Goal: Task Accomplishment & Management: Manage account settings

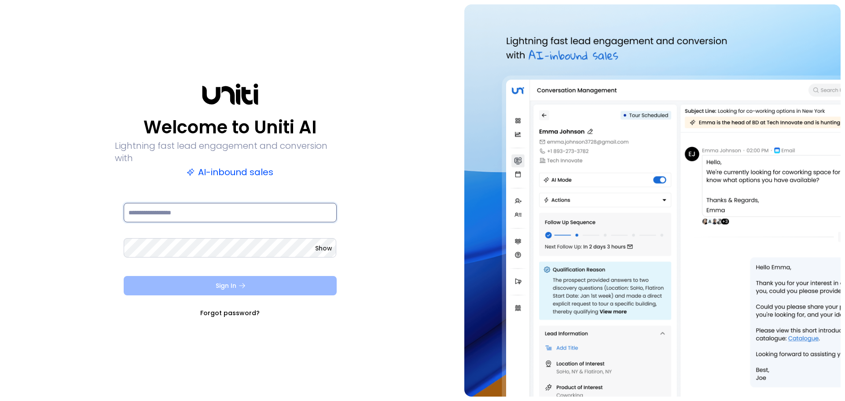
type input "**********"
click at [265, 276] on button "Sign In" at bounding box center [230, 285] width 213 height 19
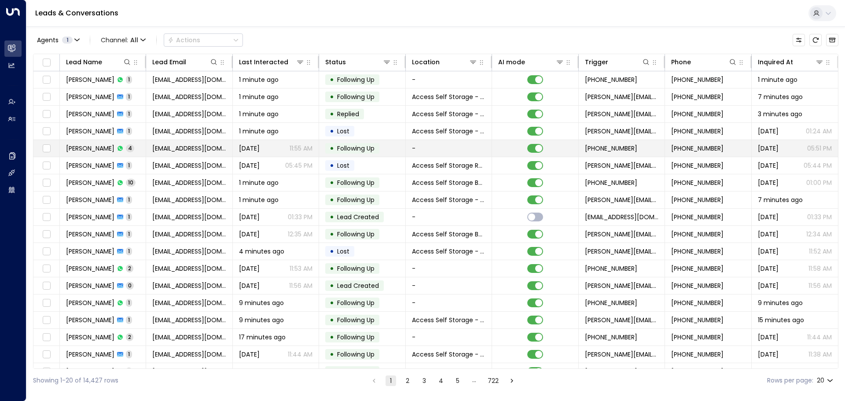
click at [97, 143] on td "[PERSON_NAME][STREET_ADDRESS]" at bounding box center [103, 148] width 86 height 17
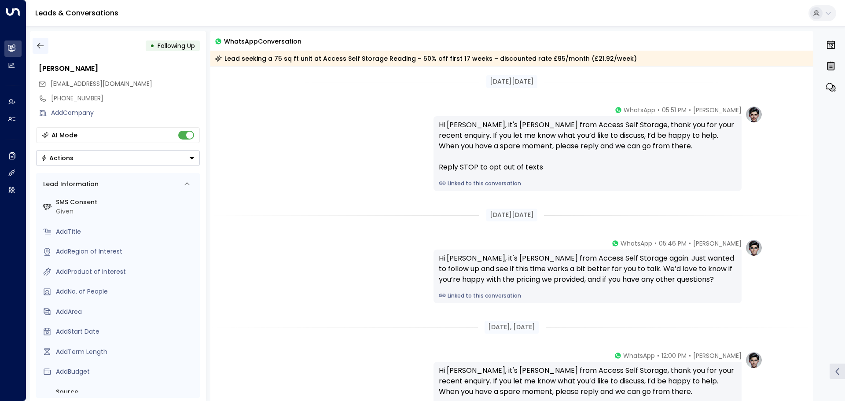
click at [37, 49] on icon "button" at bounding box center [40, 45] width 9 height 9
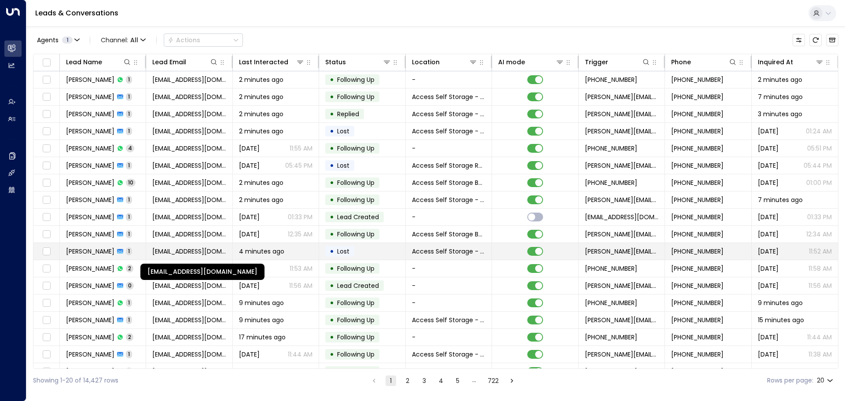
click at [204, 255] on span "[EMAIL_ADDRESS][DOMAIN_NAME]" at bounding box center [189, 251] width 74 height 9
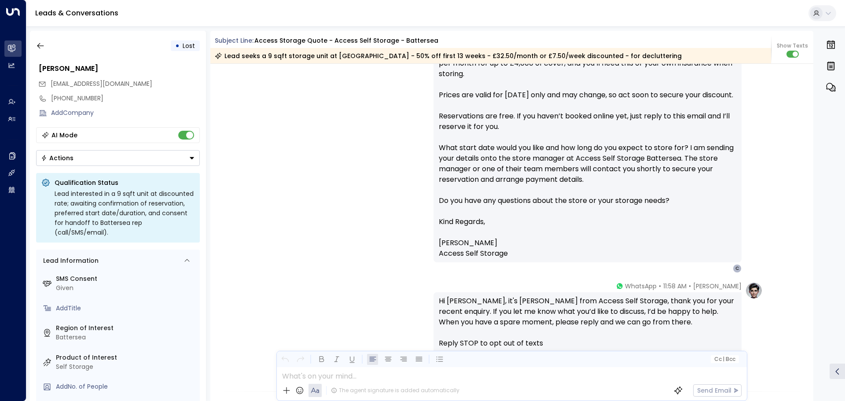
scroll to position [568, 0]
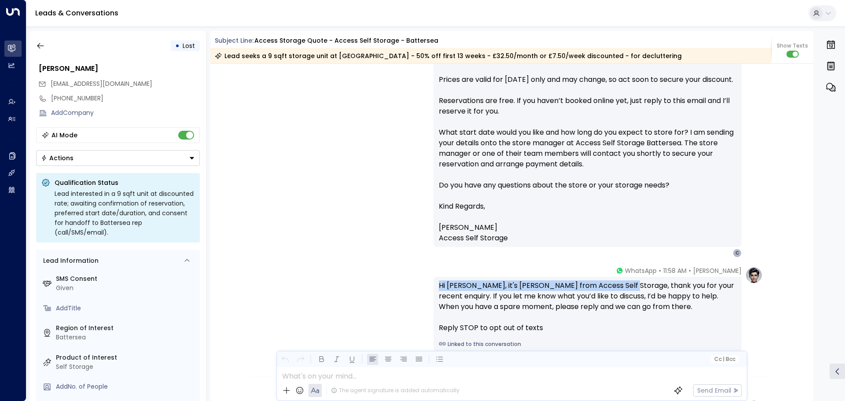
drag, startPoint x: 627, startPoint y: 285, endPoint x: 428, endPoint y: 281, distance: 200.0
click at [428, 281] on div "[PERSON_NAME] • 11:58 AM • WhatsApp Hi [PERSON_NAME], it's [PERSON_NAME] from A…" at bounding box center [512, 308] width 502 height 85
copy div "Hi [PERSON_NAME], it's [PERSON_NAME] from Access Self Storage"
click at [41, 44] on icon "button" at bounding box center [40, 45] width 9 height 9
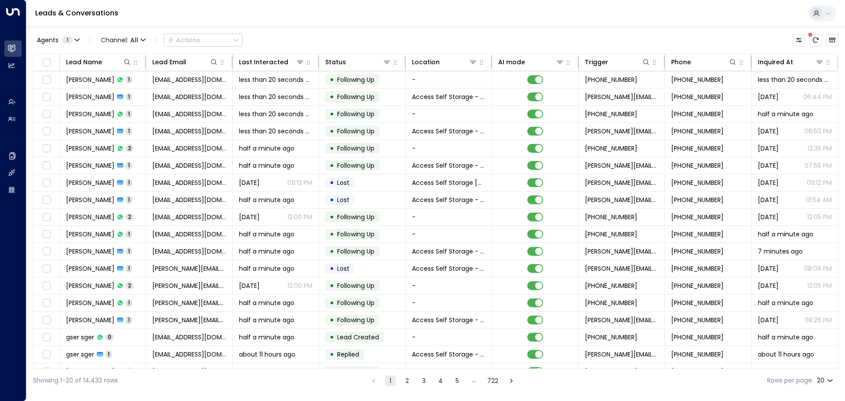
scroll to position [0, 1]
click at [129, 36] on span "Channel: All" at bounding box center [123, 40] width 52 height 12
click at [118, 93] on span "Voice" at bounding box center [112, 90] width 14 height 5
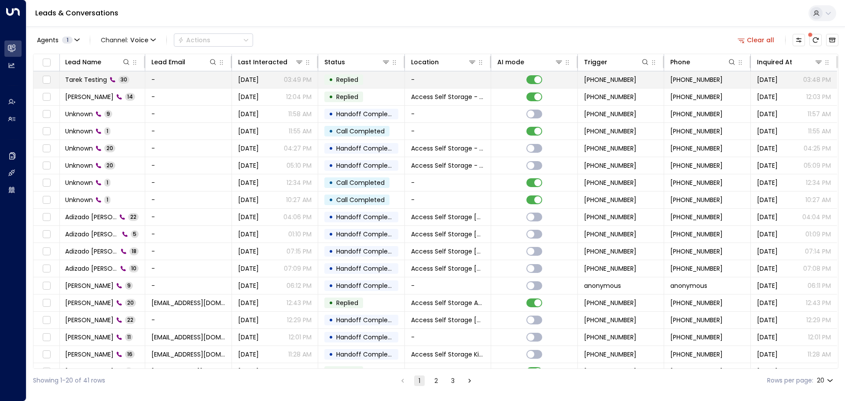
click at [136, 84] on td "Tarek Testing 30" at bounding box center [102, 79] width 86 height 17
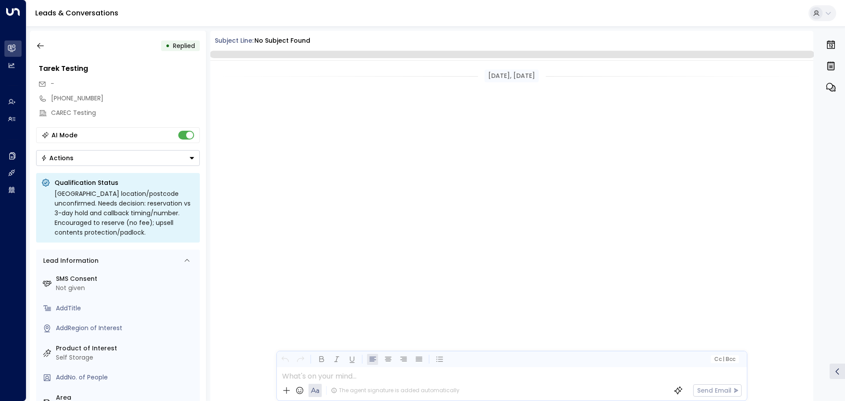
scroll to position [3454, 0]
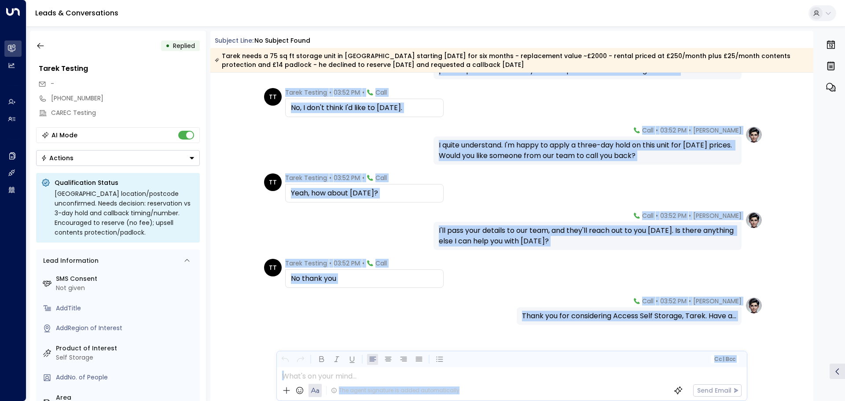
drag, startPoint x: 813, startPoint y: 379, endPoint x: 831, endPoint y: 203, distance: 177.4
click at [831, 203] on div "• Replied Tarek Testing - [PHONE_NUMBER] CAREC Testing AI Mode Actions Qualific…" at bounding box center [438, 216] width 816 height 370
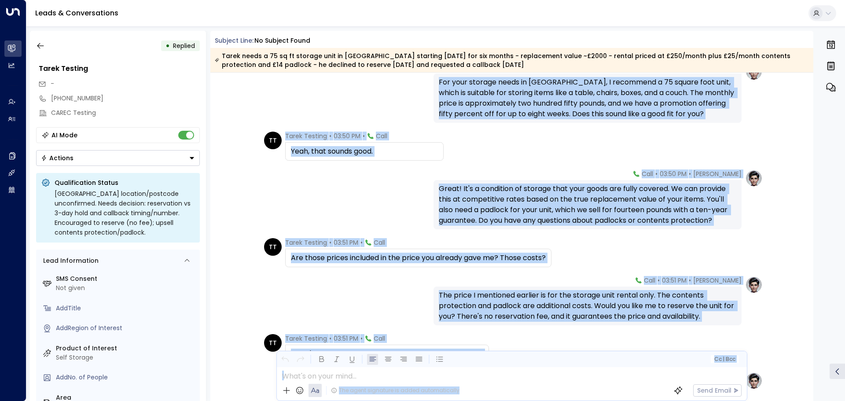
scroll to position [0, 0]
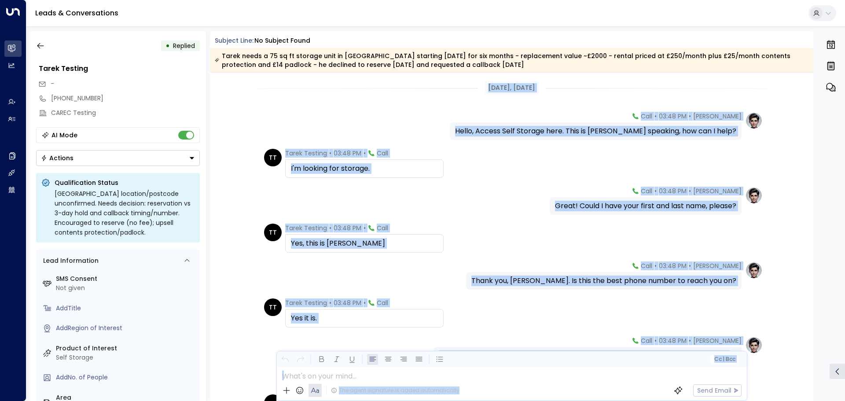
click at [784, 135] on div "[PERSON_NAME] • 03:48 PM • Call Hello, Access Self Storage here. This is [PERSO…" at bounding box center [512, 126] width 604 height 28
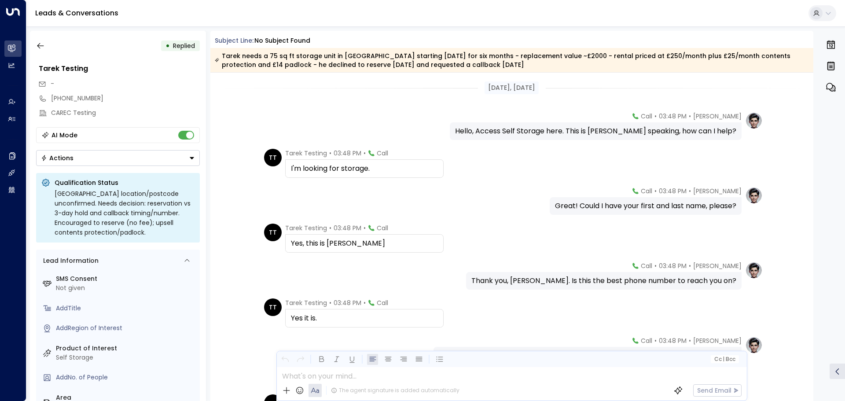
drag, startPoint x: 451, startPoint y: 132, endPoint x: 734, endPoint y: 135, distance: 283.6
click at [734, 135] on div "Hello, Access Self Storage here. This is [PERSON_NAME] speaking, how can I help?" at bounding box center [595, 131] width 281 height 11
copy div "Hello, Access Self Storage here. This is [PERSON_NAME] speaking, how can I help?"
click at [39, 46] on icon "button" at bounding box center [40, 46] width 7 height 6
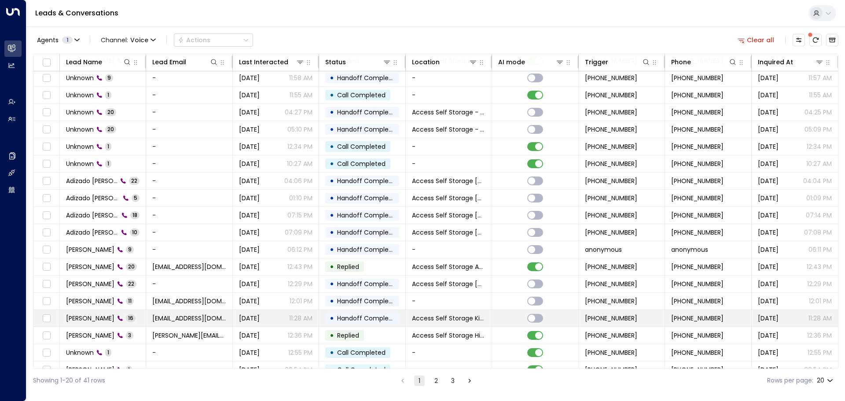
scroll to position [49, 0]
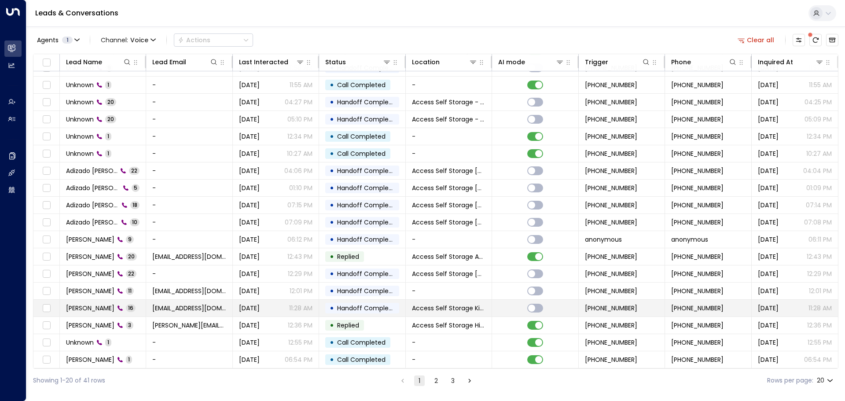
click at [136, 306] on td "[PERSON_NAME] 16" at bounding box center [103, 308] width 86 height 17
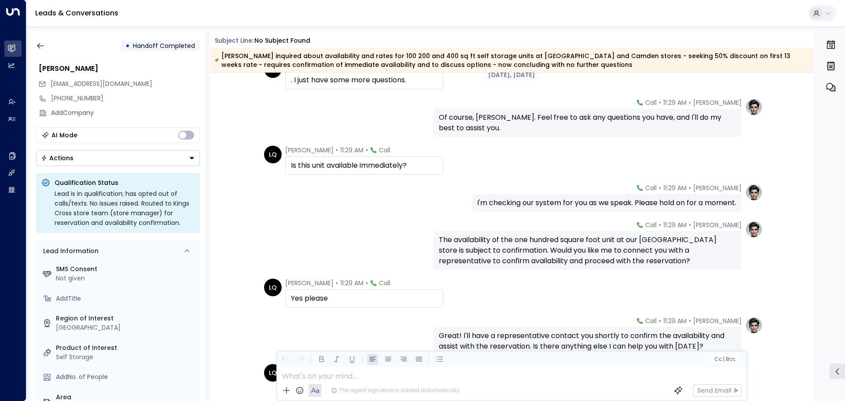
scroll to position [308, 0]
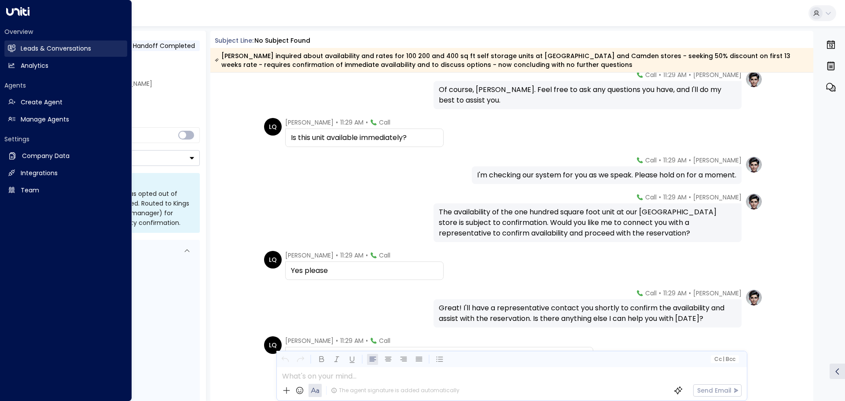
click at [47, 46] on h2 "Leads & Conversations" at bounding box center [56, 48] width 70 height 9
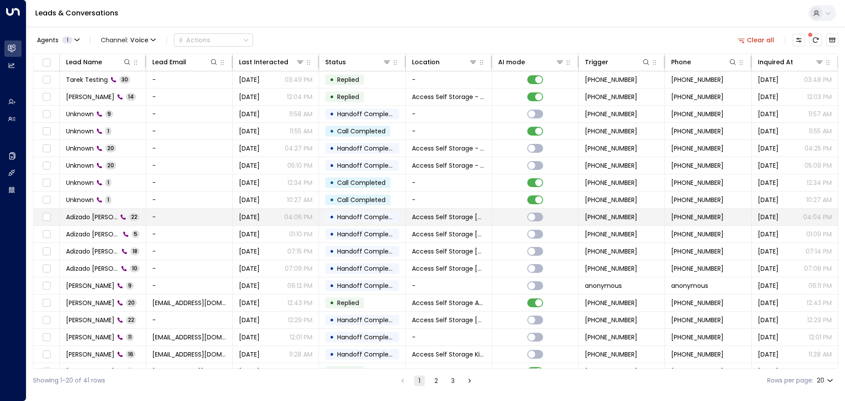
click at [140, 214] on td "Adizado [PERSON_NAME] 22" at bounding box center [103, 217] width 86 height 17
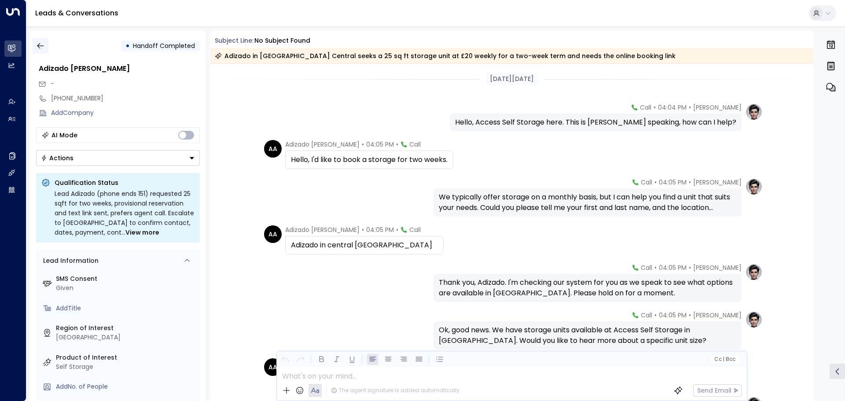
click at [45, 47] on button "button" at bounding box center [41, 46] width 16 height 16
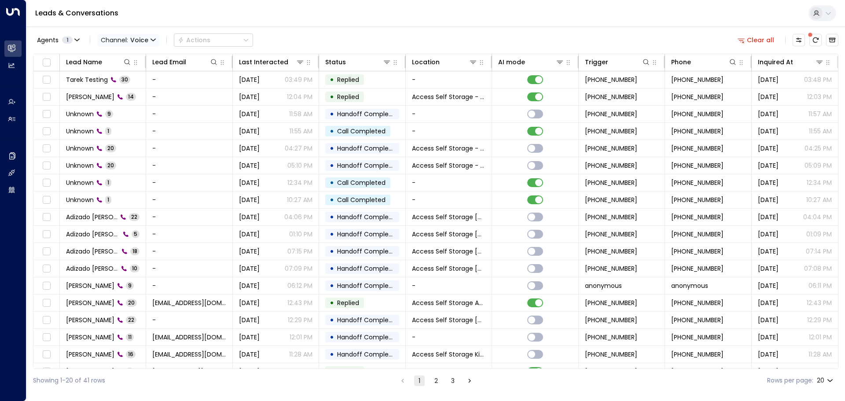
click at [151, 40] on icon "button" at bounding box center [153, 39] width 5 height 5
click at [133, 54] on p "All" at bounding box center [121, 53] width 32 height 5
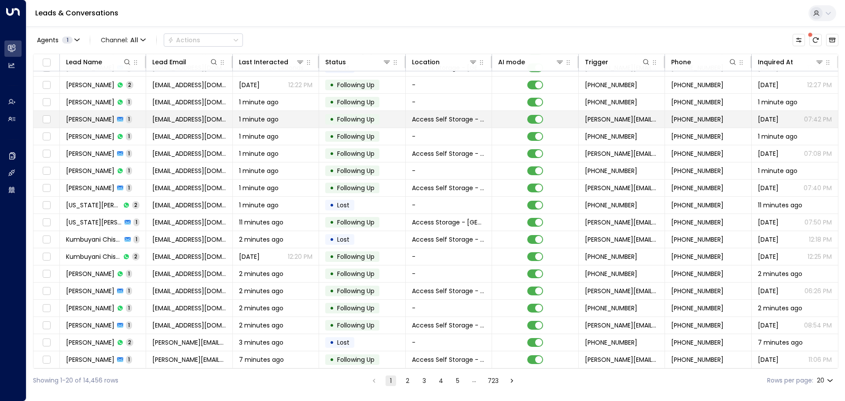
scroll to position [49, 0]
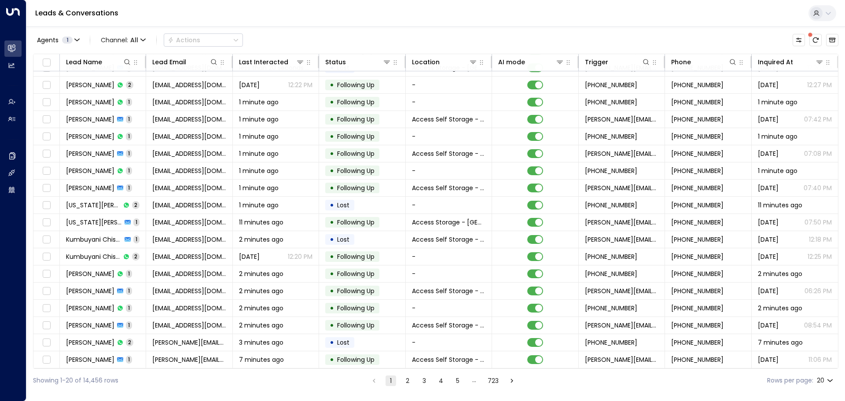
click at [827, 379] on body "Overview Leads & Conversations Leads & Conversations Analytics Analytics Agents…" at bounding box center [422, 196] width 845 height 392
click at [826, 376] on ul "20 50 100" at bounding box center [825, 367] width 25 height 55
drag, startPoint x: 826, startPoint y: 376, endPoint x: 741, endPoint y: 350, distance: 89.2
click at [826, 376] on li "100" at bounding box center [825, 383] width 25 height 16
type input "***"
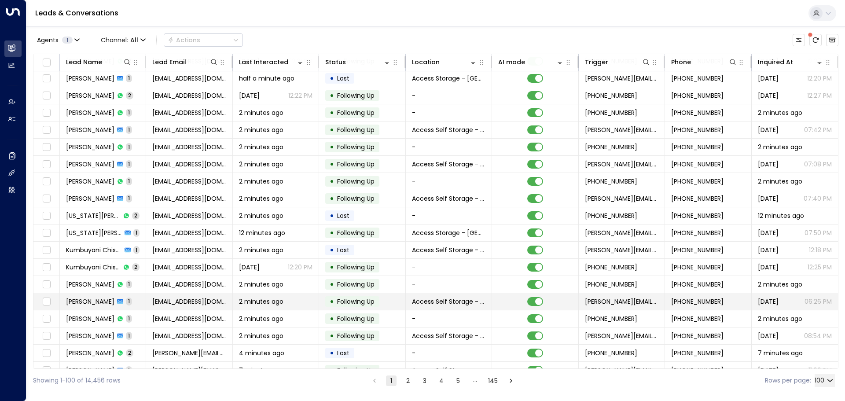
scroll to position [49, 0]
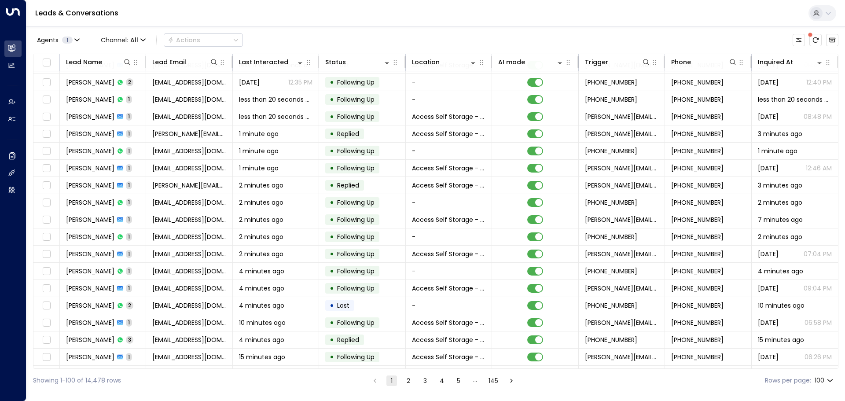
click at [830, 16] on icon at bounding box center [828, 13] width 7 height 7
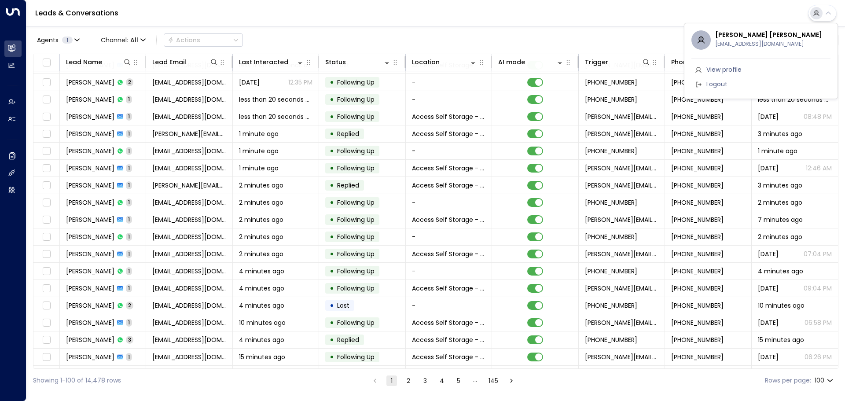
click at [538, 20] on div at bounding box center [422, 200] width 845 height 401
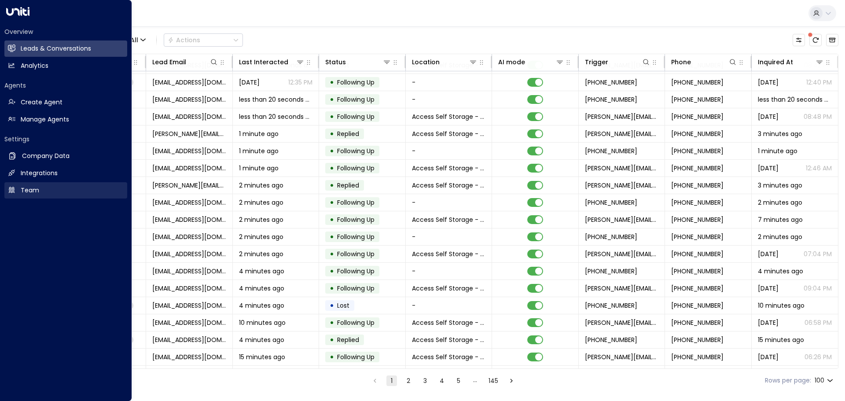
click at [23, 188] on h2 "Team" at bounding box center [30, 190] width 18 height 9
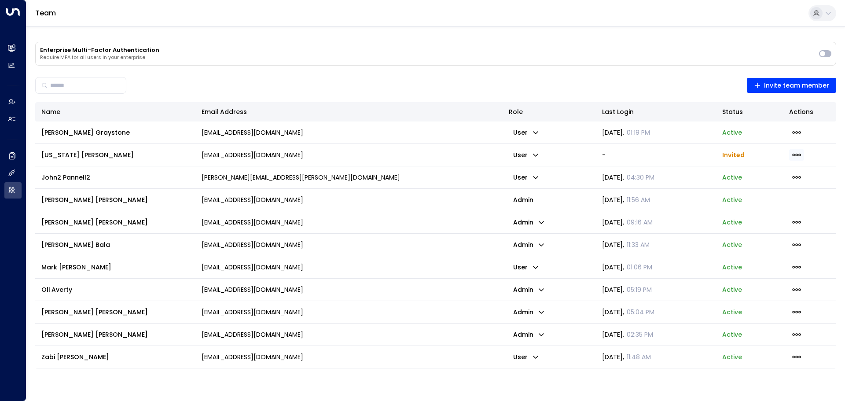
click at [797, 153] on icon "button" at bounding box center [797, 155] width 10 height 10
click at [778, 173] on span "Resend Invite" at bounding box center [770, 172] width 43 height 9
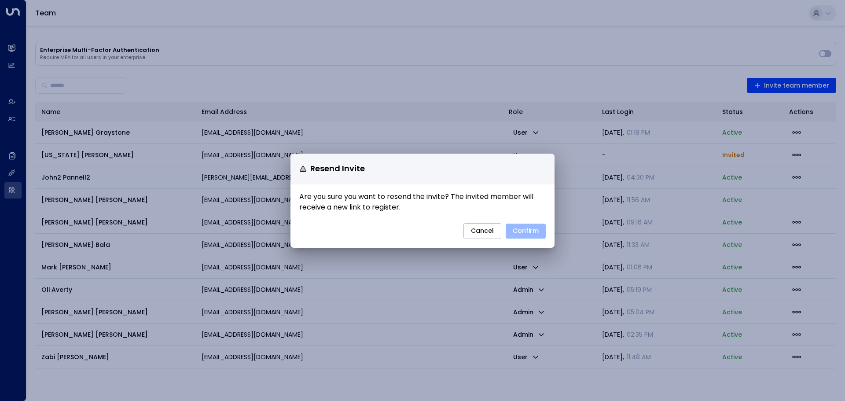
click at [522, 229] on button "Confirm" at bounding box center [526, 231] width 40 height 15
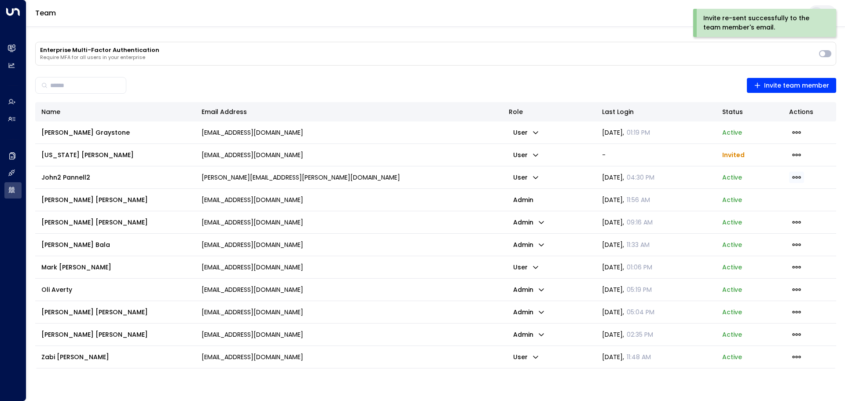
click at [797, 179] on icon "button" at bounding box center [797, 178] width 10 height 10
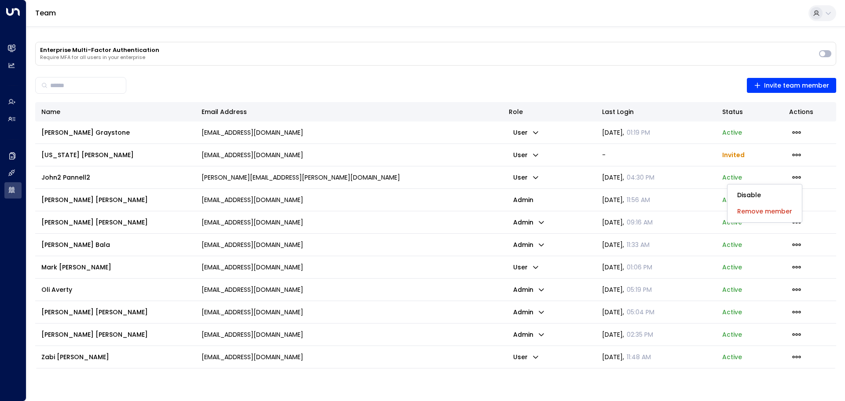
click at [751, 204] on li "Remove member" at bounding box center [764, 211] width 69 height 15
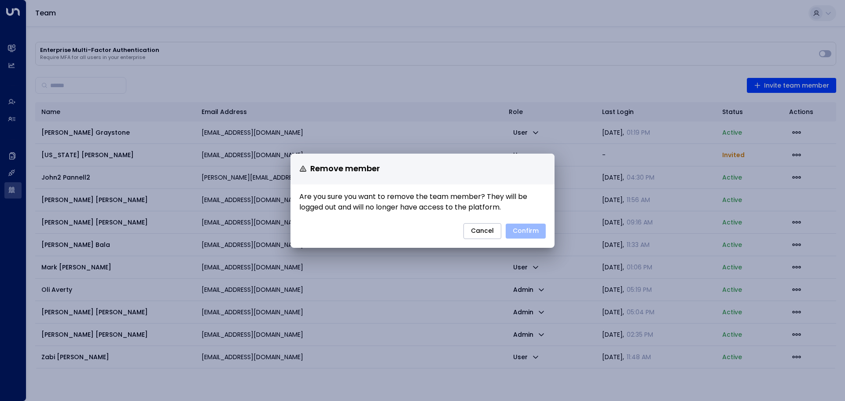
click at [519, 228] on button "Confirm" at bounding box center [526, 231] width 40 height 15
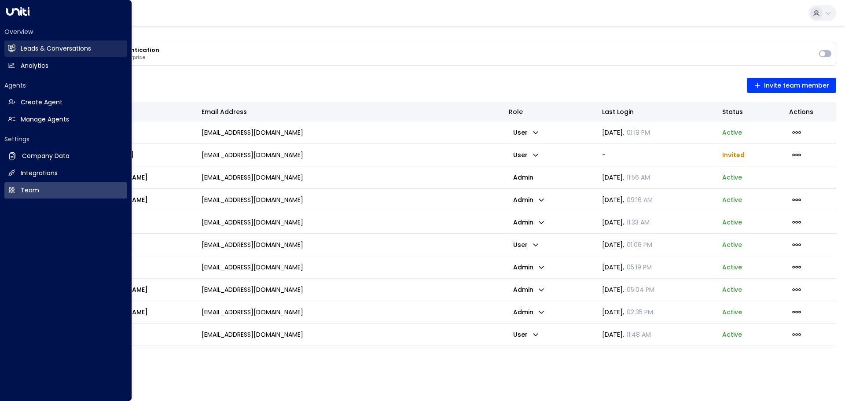
click at [32, 52] on h2 "Leads & Conversations" at bounding box center [56, 48] width 70 height 9
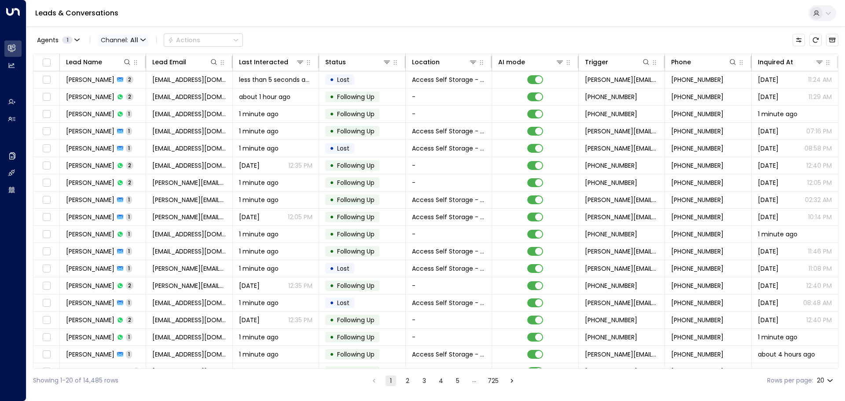
click at [146, 41] on span "Channel: All" at bounding box center [123, 40] width 52 height 12
click at [115, 121] on div "All SMS Email WhatsApp Voice Web Chat" at bounding box center [422, 200] width 845 height 401
click at [138, 41] on span "All" at bounding box center [134, 40] width 8 height 7
click at [114, 107] on div "All SMS Email WhatsApp Voice Web Chat" at bounding box center [422, 200] width 845 height 401
click at [142, 42] on icon "button" at bounding box center [142, 39] width 5 height 5
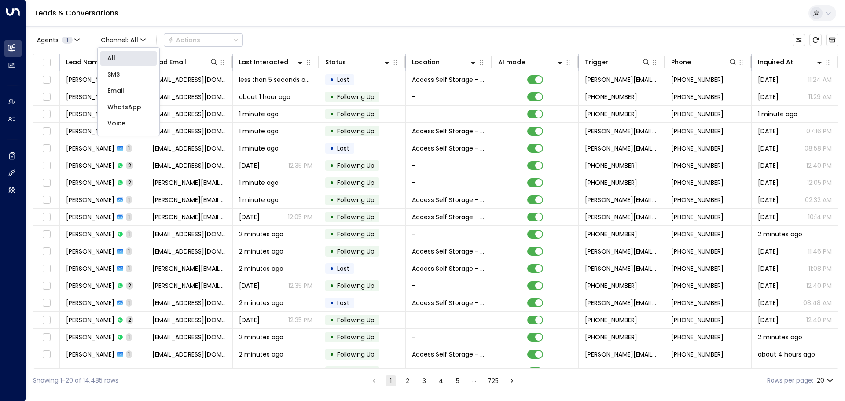
click at [114, 104] on div "All SMS Email WhatsApp Voice Web Chat" at bounding box center [422, 200] width 845 height 401
click at [832, 383] on body "Overview Leads & Conversations Leads & Conversations Analytics Analytics Agents…" at bounding box center [422, 196] width 845 height 392
click at [821, 378] on li "100" at bounding box center [825, 383] width 25 height 16
type input "***"
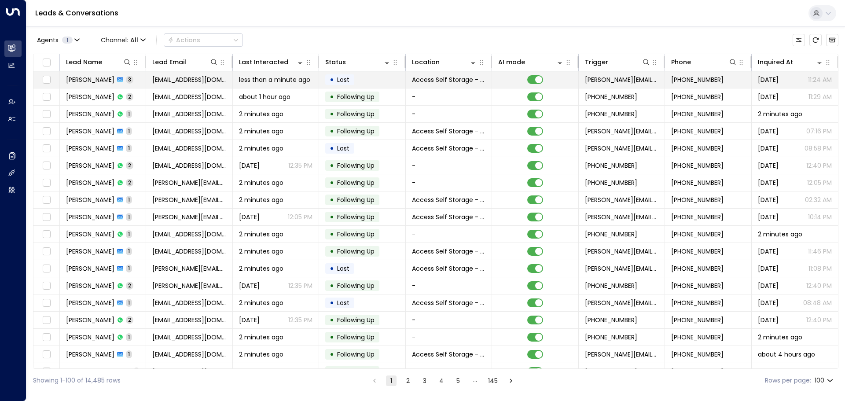
click at [135, 81] on td "[PERSON_NAME] 3" at bounding box center [103, 79] width 86 height 17
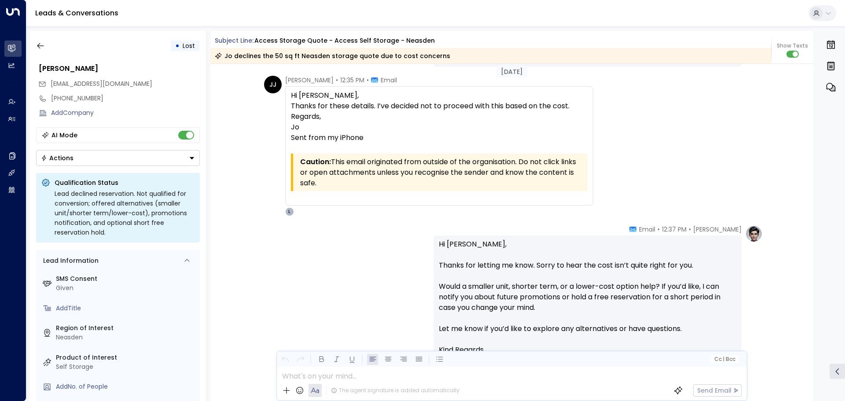
scroll to position [953, 0]
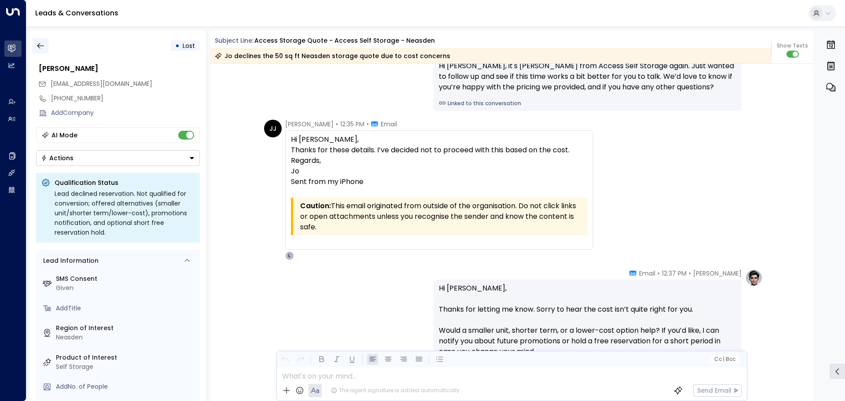
click at [41, 46] on icon "button" at bounding box center [40, 45] width 9 height 9
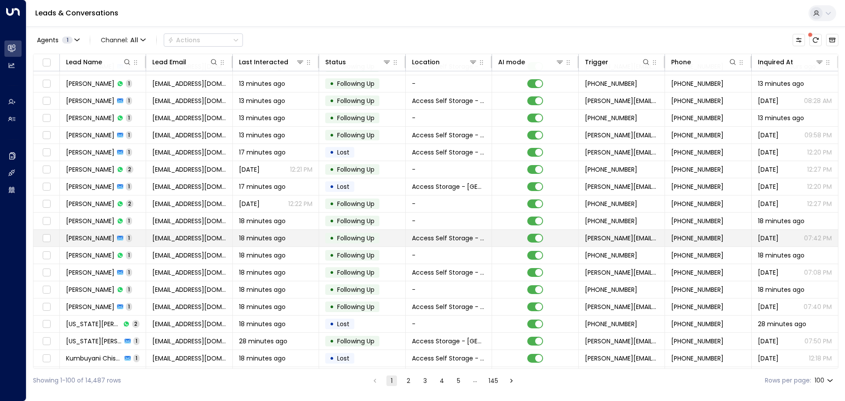
scroll to position [1423, 0]
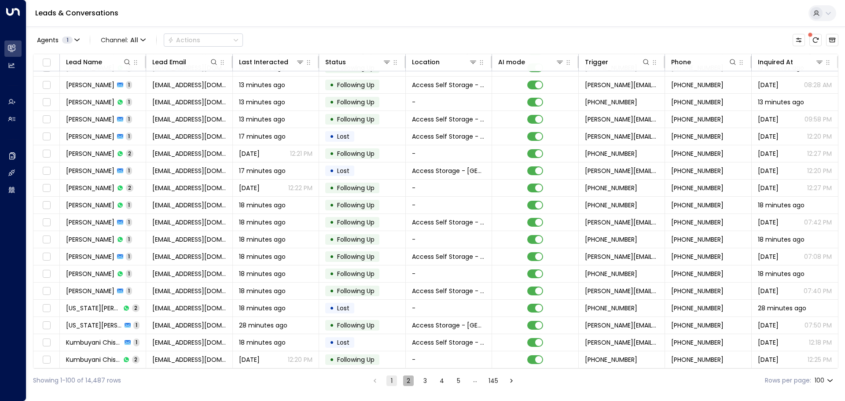
click at [409, 380] on button "2" at bounding box center [408, 381] width 11 height 11
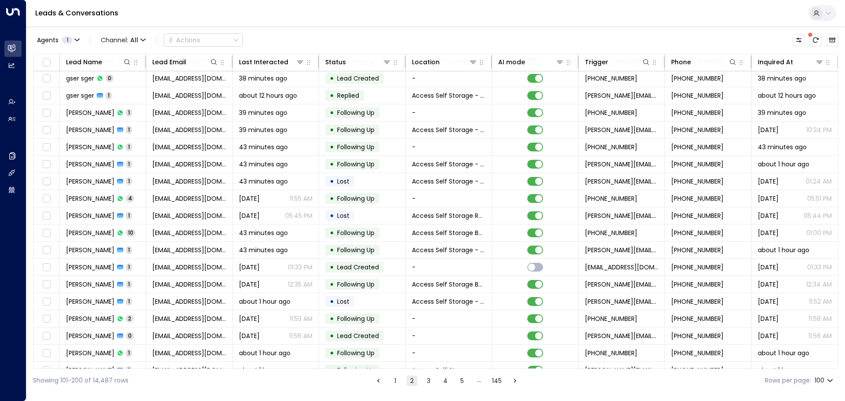
scroll to position [1247, 0]
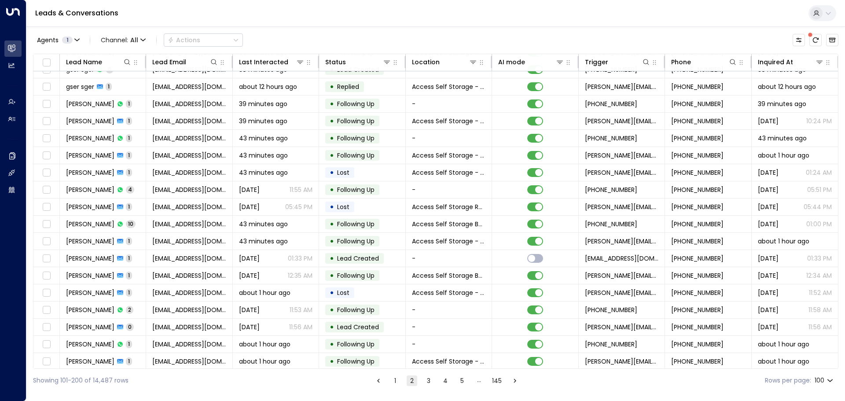
click at [428, 382] on button "3" at bounding box center [429, 381] width 11 height 11
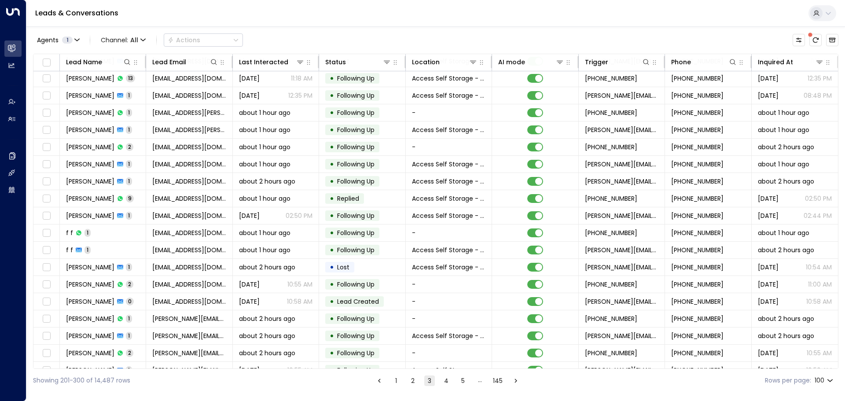
scroll to position [1247, 0]
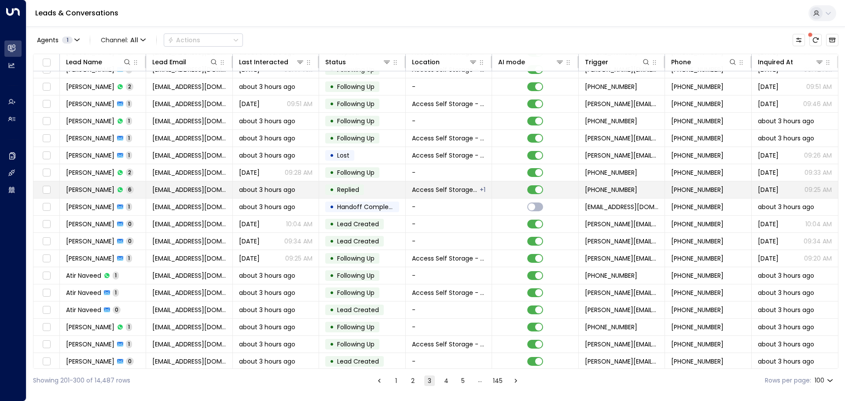
click at [138, 189] on td "[PERSON_NAME] 6" at bounding box center [103, 189] width 86 height 17
